Goal: Task Accomplishment & Management: Use online tool/utility

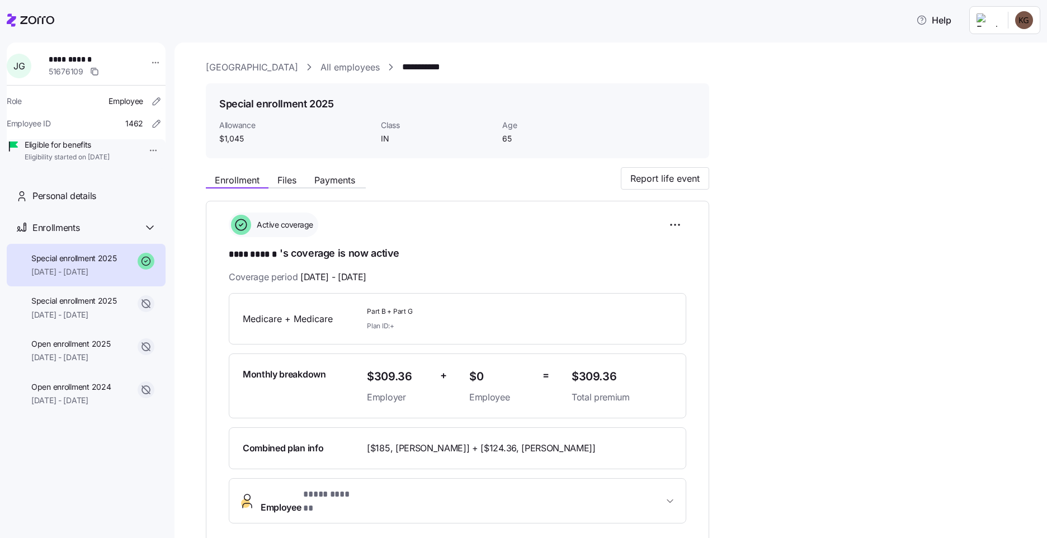
click at [33, 21] on icon at bounding box center [31, 19] width 48 height 13
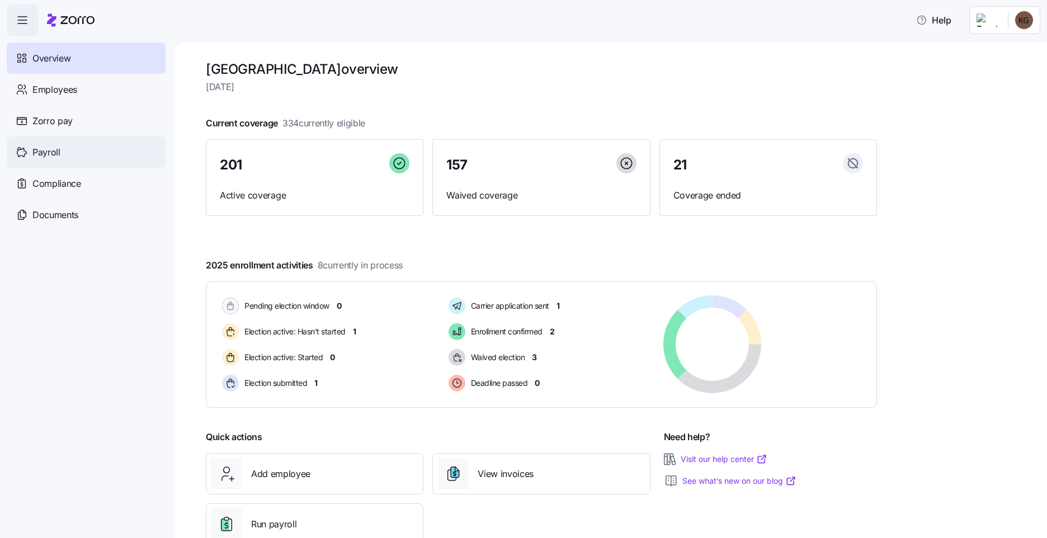
click at [54, 155] on span "Payroll" at bounding box center [46, 152] width 28 height 14
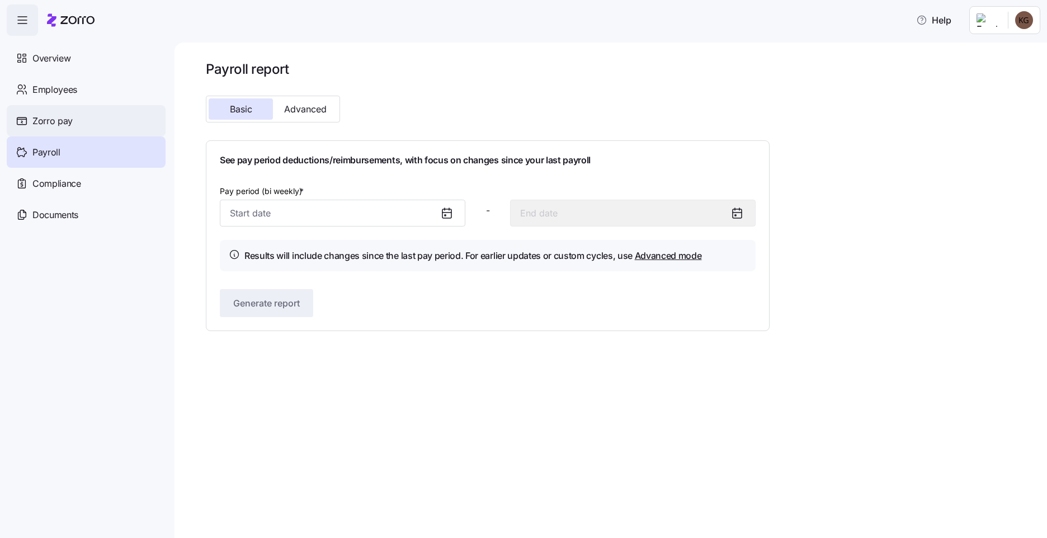
click at [84, 116] on div "Zorro pay" at bounding box center [86, 120] width 159 height 31
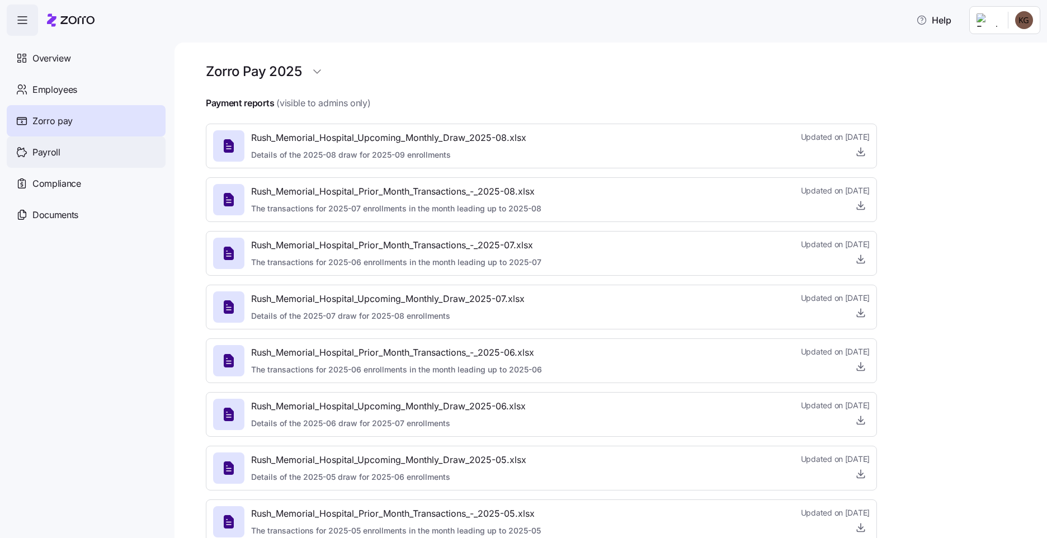
click at [60, 149] on div "Payroll" at bounding box center [86, 151] width 159 height 31
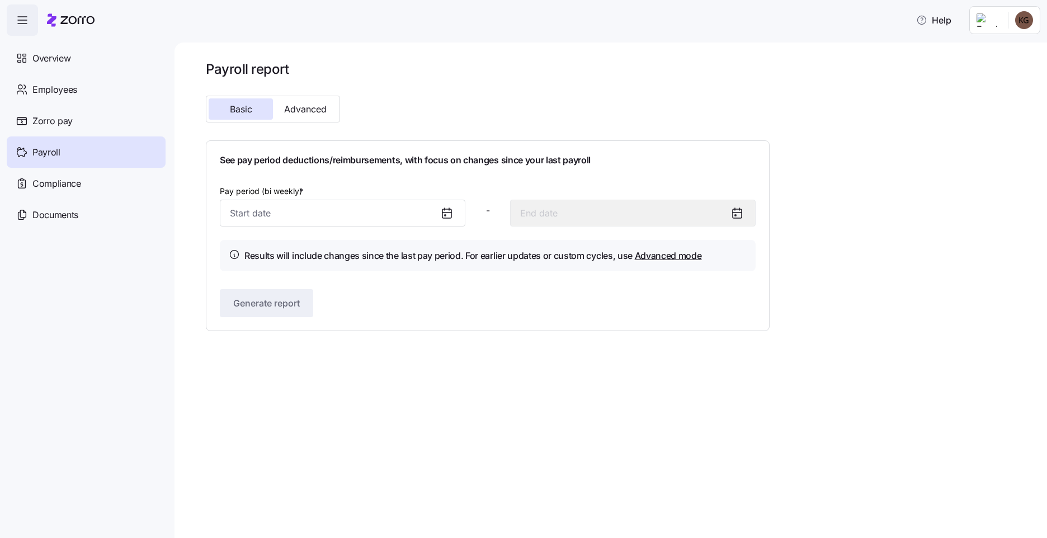
click at [444, 219] on icon at bounding box center [446, 212] width 13 height 13
click at [441, 207] on icon at bounding box center [446, 212] width 13 height 13
click at [375, 205] on input "Pay period (bi weekly) *" at bounding box center [342, 213] width 245 height 27
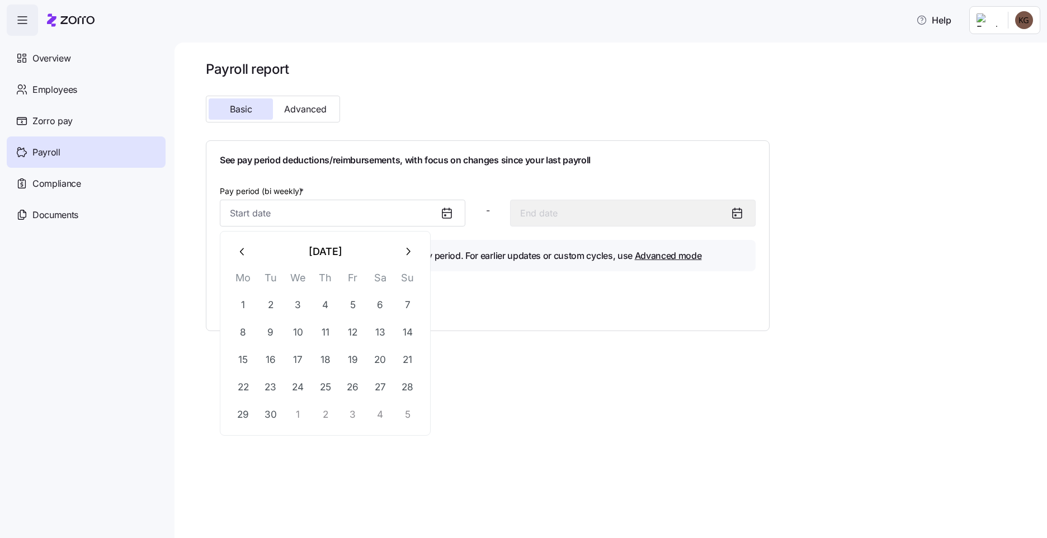
click at [249, 251] on button "button" at bounding box center [242, 251] width 27 height 27
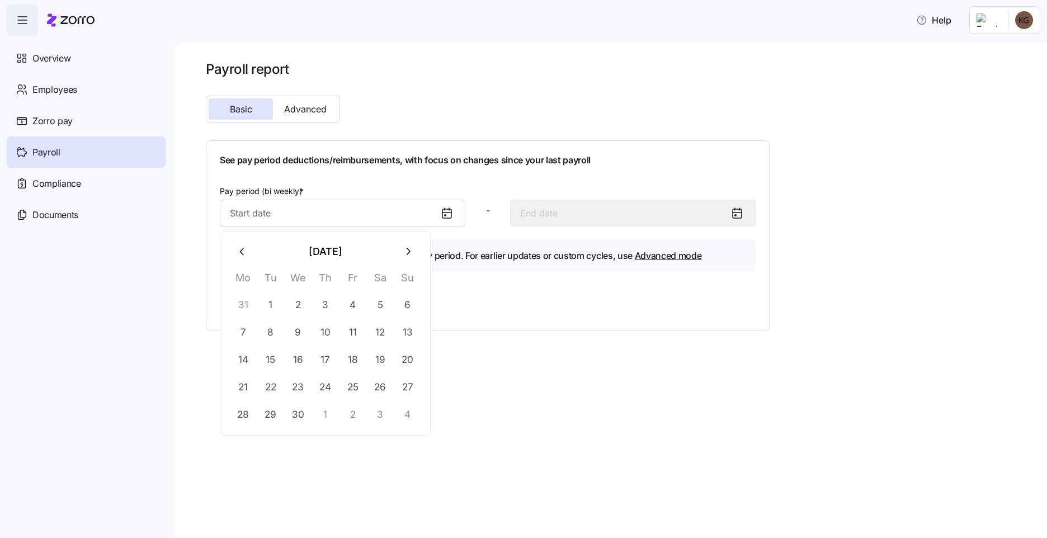
click at [249, 251] on button "button" at bounding box center [242, 251] width 27 height 27
click at [248, 251] on icon "button" at bounding box center [243, 251] width 12 height 12
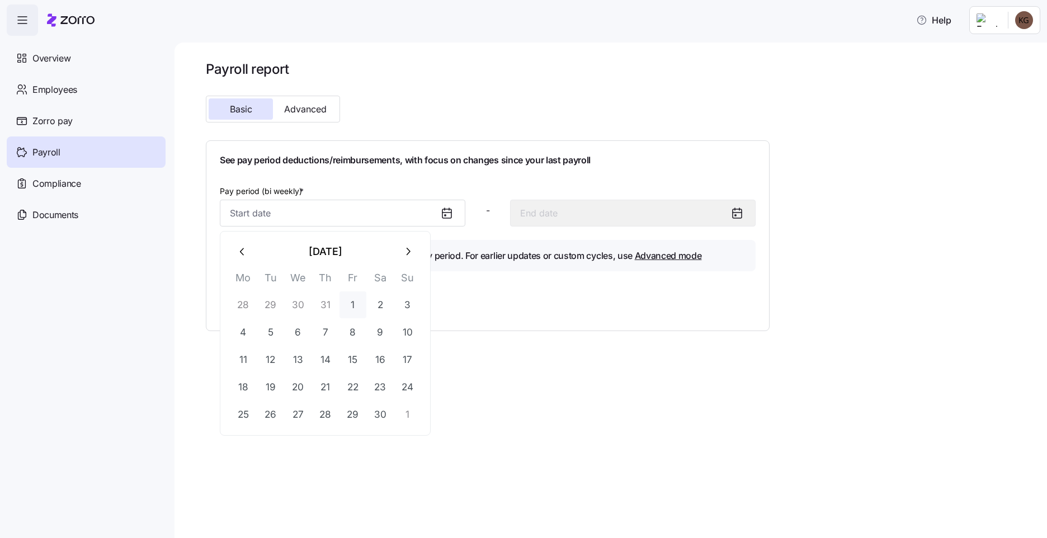
click at [354, 296] on button "1" at bounding box center [352, 304] width 27 height 27
type input "[DATE]"
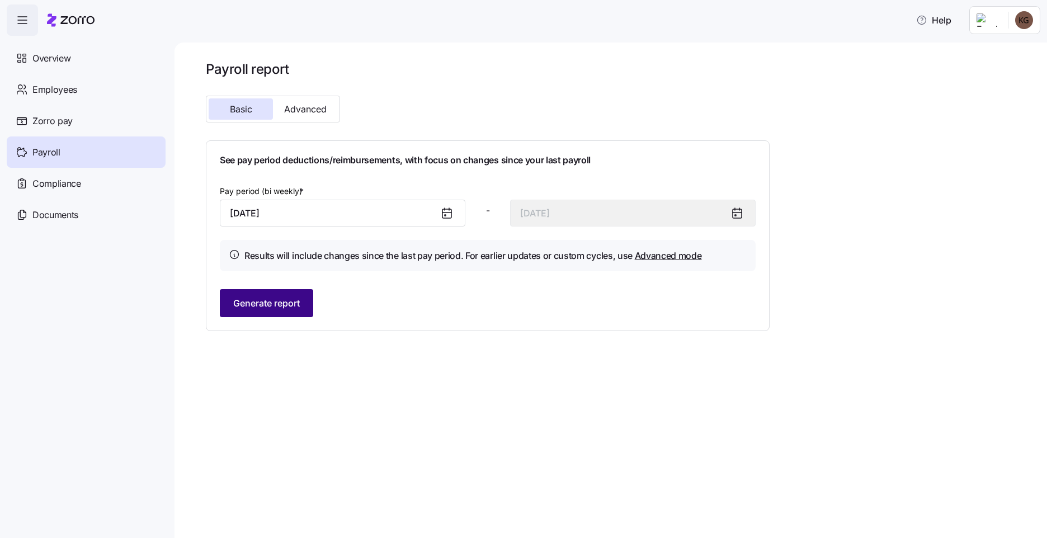
click at [282, 301] on span "Generate report" at bounding box center [266, 302] width 67 height 13
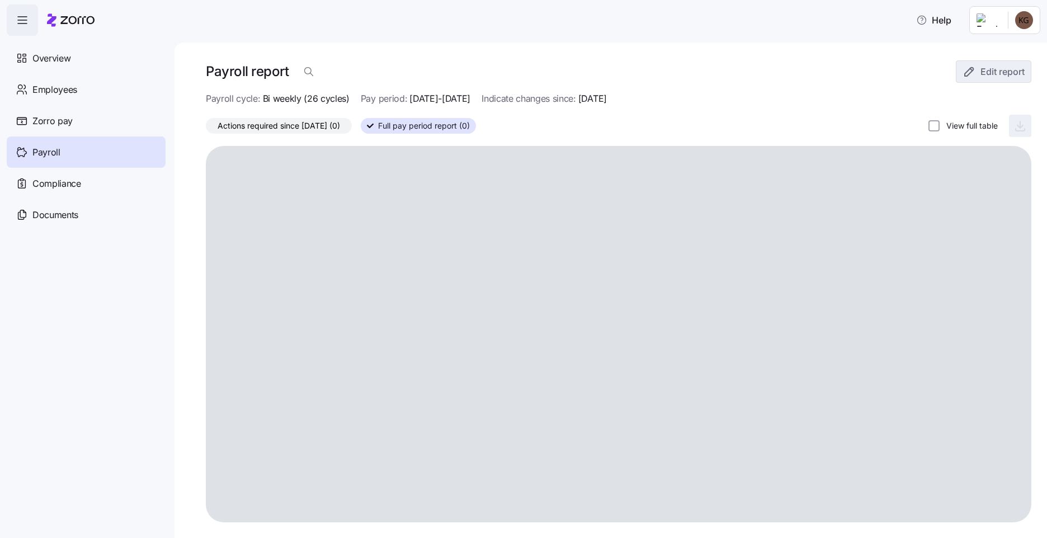
click at [321, 125] on span "Actions required since [DATE] (0)" at bounding box center [278, 126] width 122 height 15
click at [206, 129] on input "Actions required since [DATE] (0)" at bounding box center [206, 129] width 0 height 0
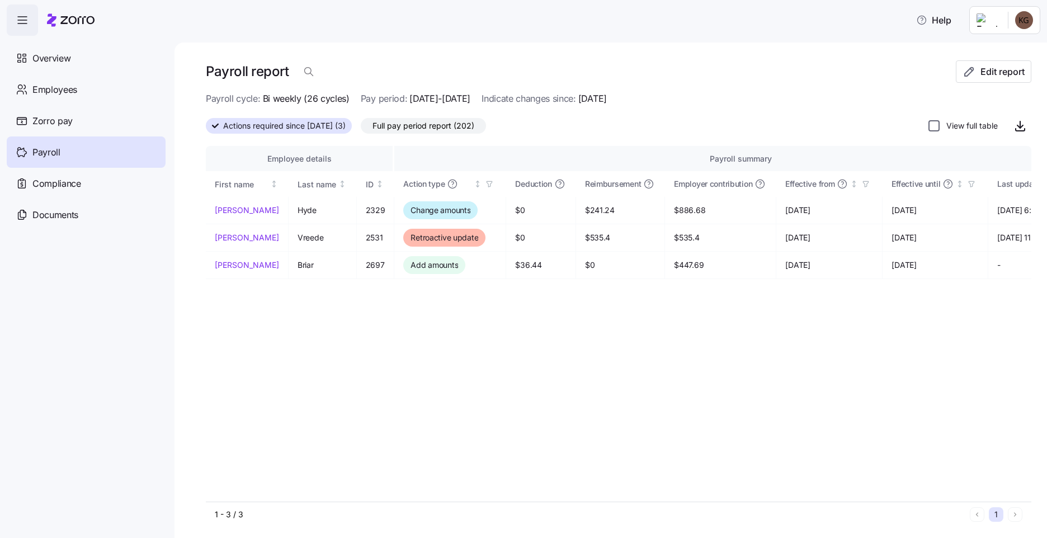
click at [928, 126] on input "View full table" at bounding box center [933, 125] width 11 height 11
checkbox input "true"
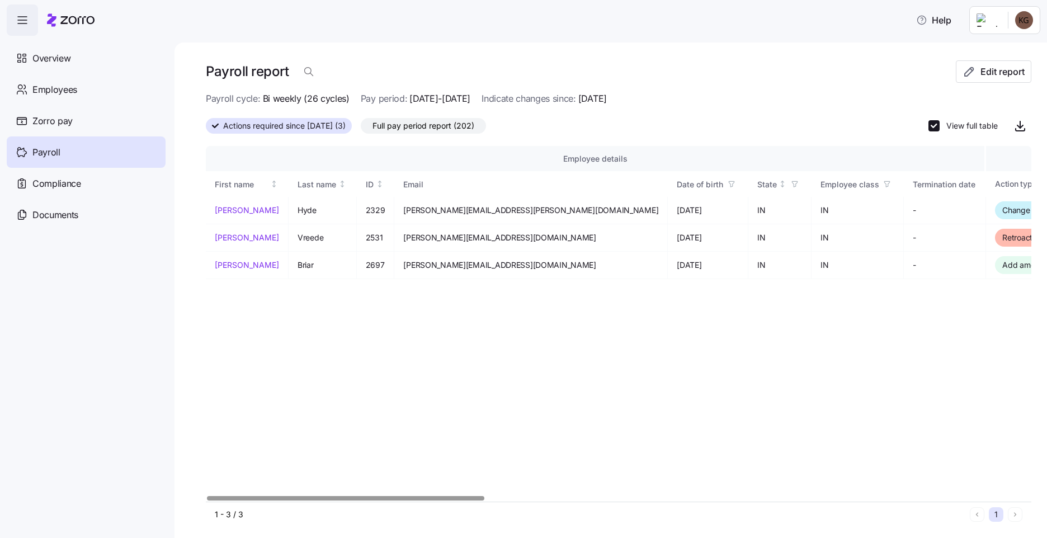
click at [405, 125] on span "Full pay period report (202)" at bounding box center [423, 126] width 102 height 15
click at [361, 129] on input "Full pay period report (202)" at bounding box center [361, 129] width 0 height 0
click at [450, 127] on span "Full pay period report (202)" at bounding box center [423, 126] width 102 height 15
click at [361, 129] on input "Full pay period report (202)" at bounding box center [361, 129] width 0 height 0
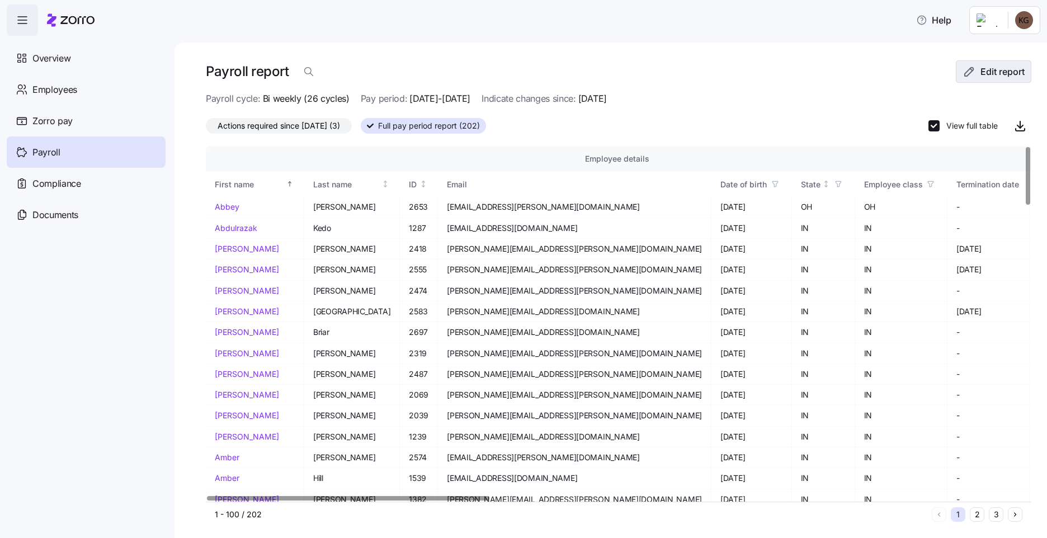
click at [980, 78] on span "Edit report" at bounding box center [1002, 71] width 44 height 13
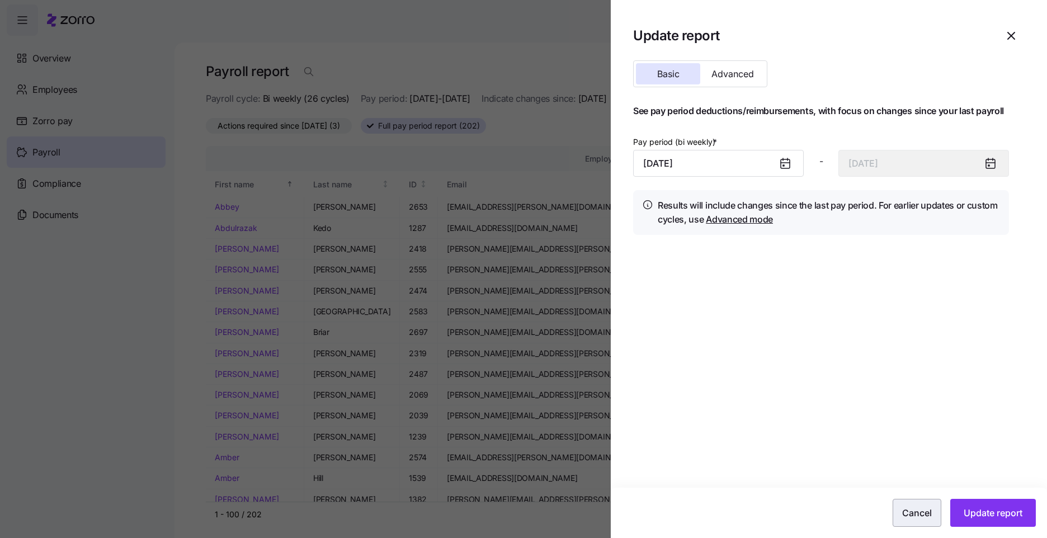
click at [919, 523] on button "Cancel" at bounding box center [916, 513] width 49 height 28
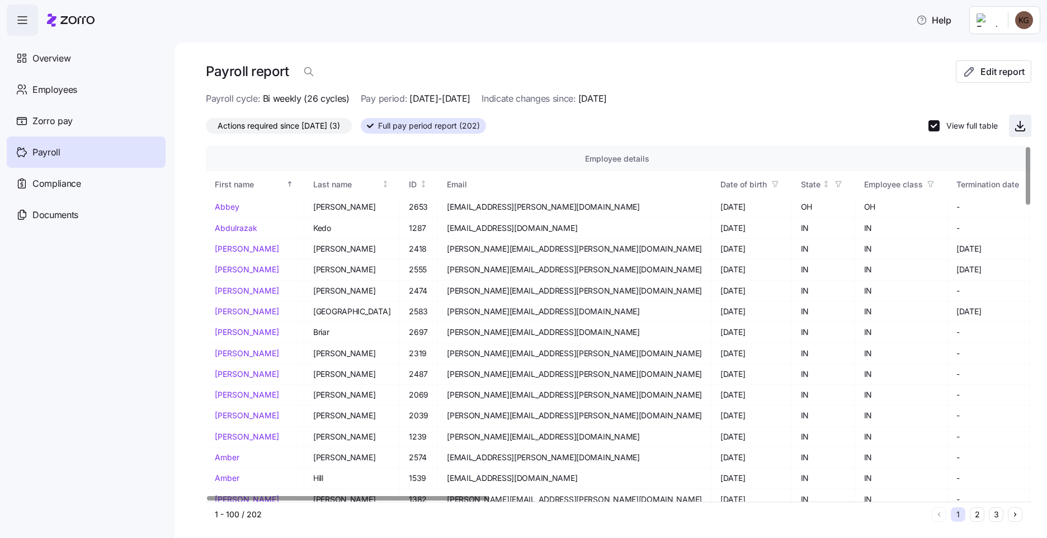
click at [1013, 126] on icon "button" at bounding box center [1019, 125] width 13 height 13
